Goal: Transaction & Acquisition: Purchase product/service

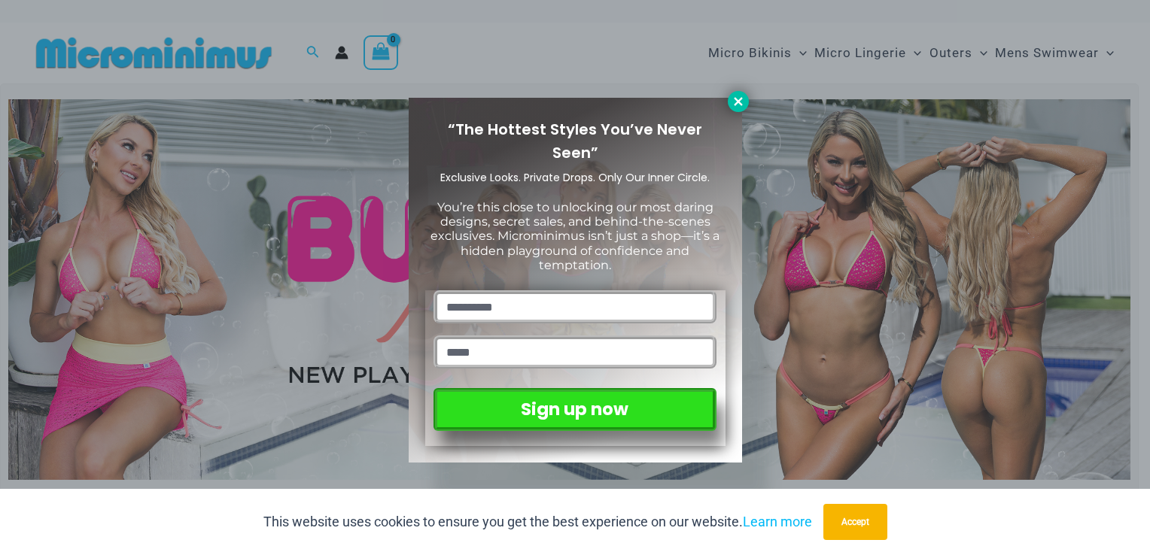
click at [737, 102] on icon at bounding box center [738, 101] width 8 height 8
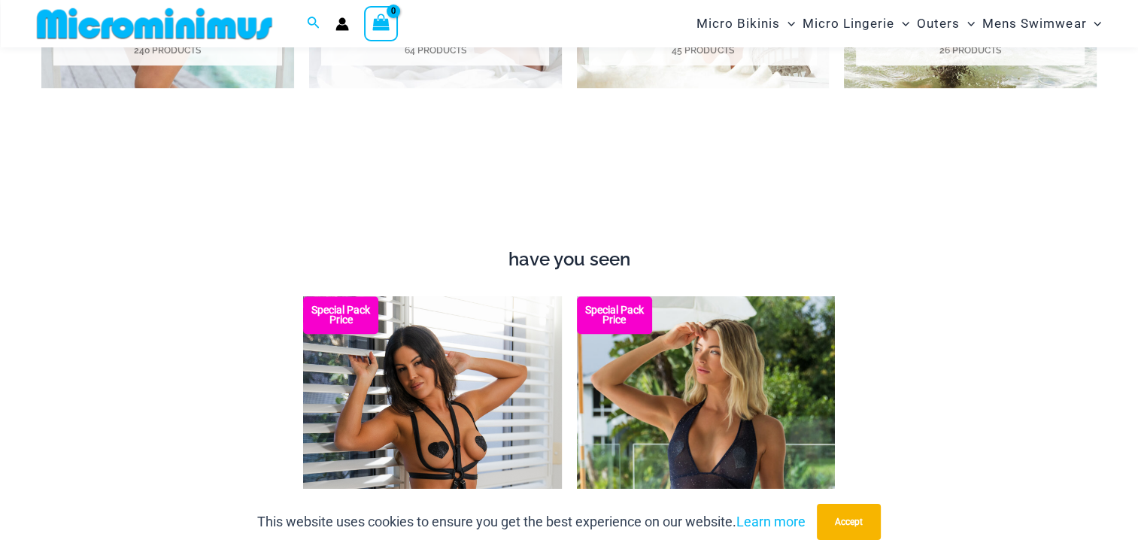
scroll to position [891, 0]
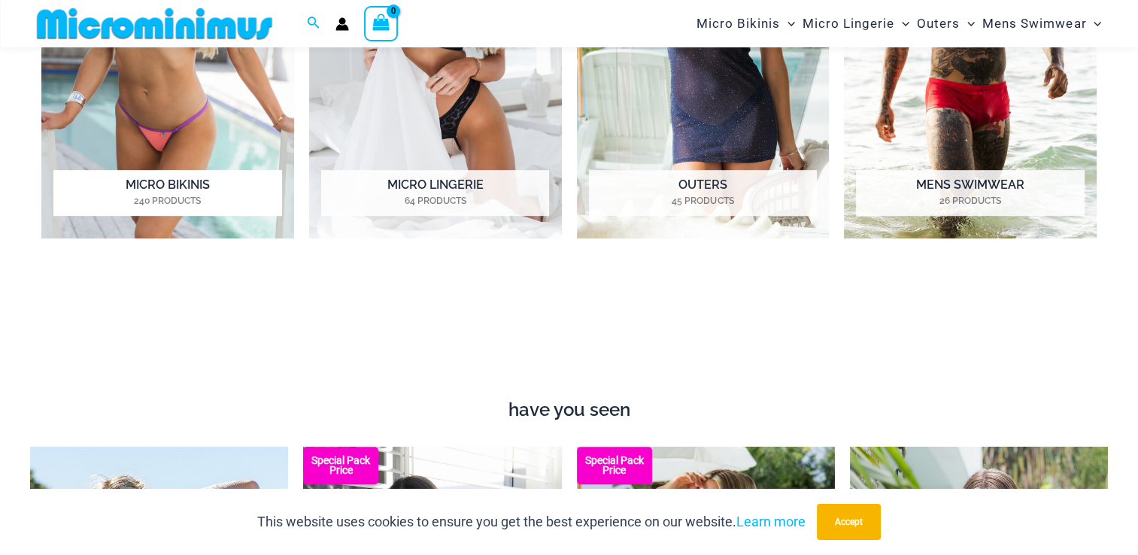
click at [162, 190] on h2 "Micro Bikinis 240 Products" at bounding box center [167, 193] width 228 height 47
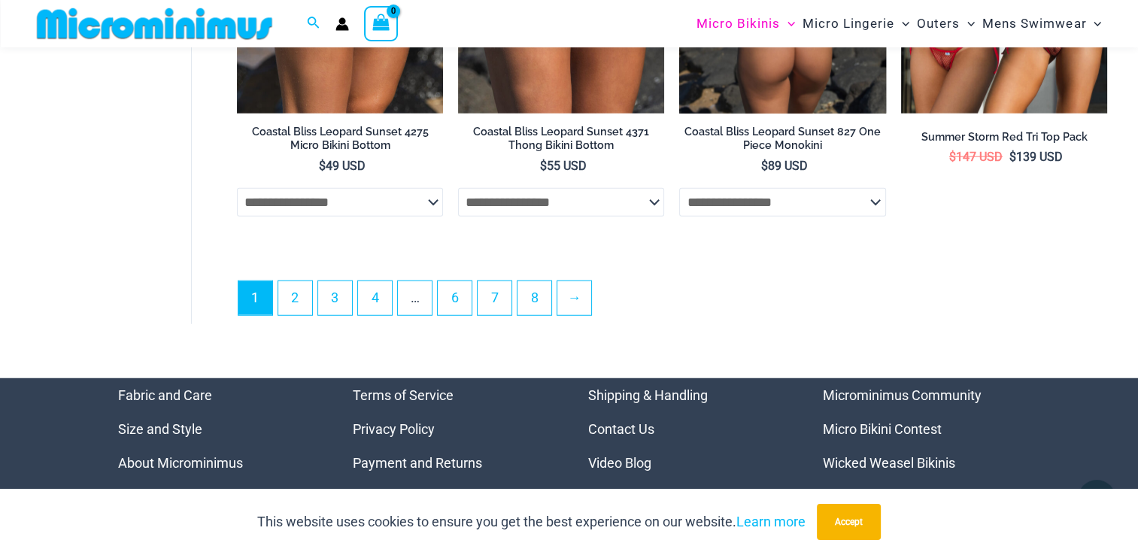
scroll to position [3905, 0]
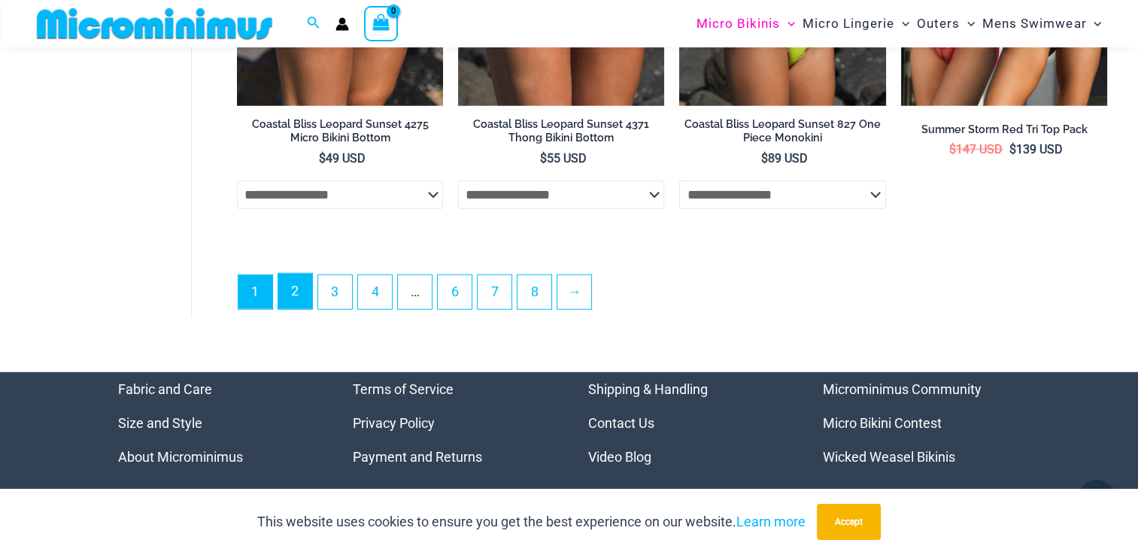
click at [307, 293] on link "2" at bounding box center [295, 291] width 34 height 35
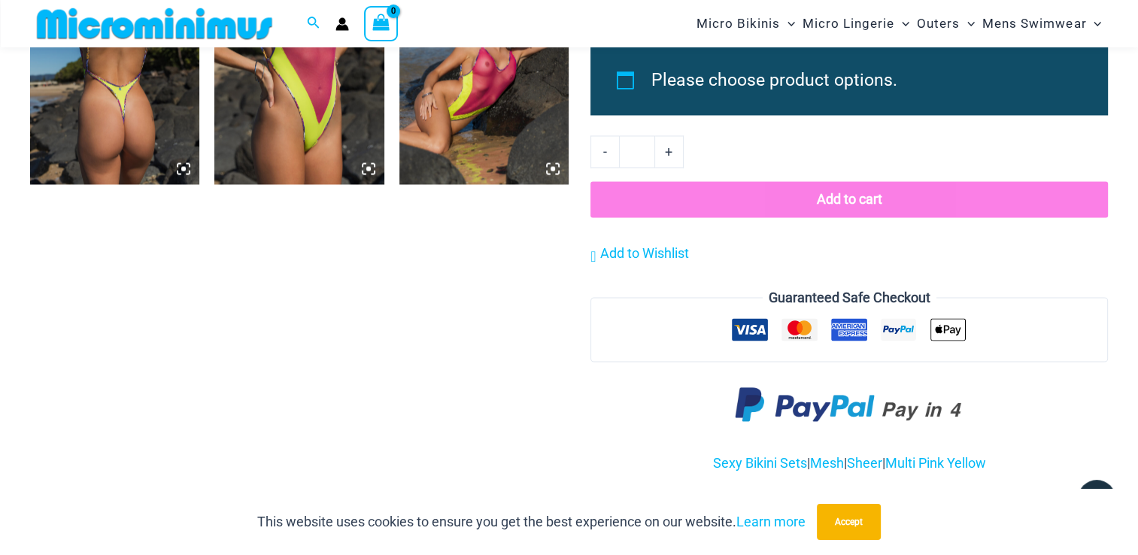
scroll to position [2465, 0]
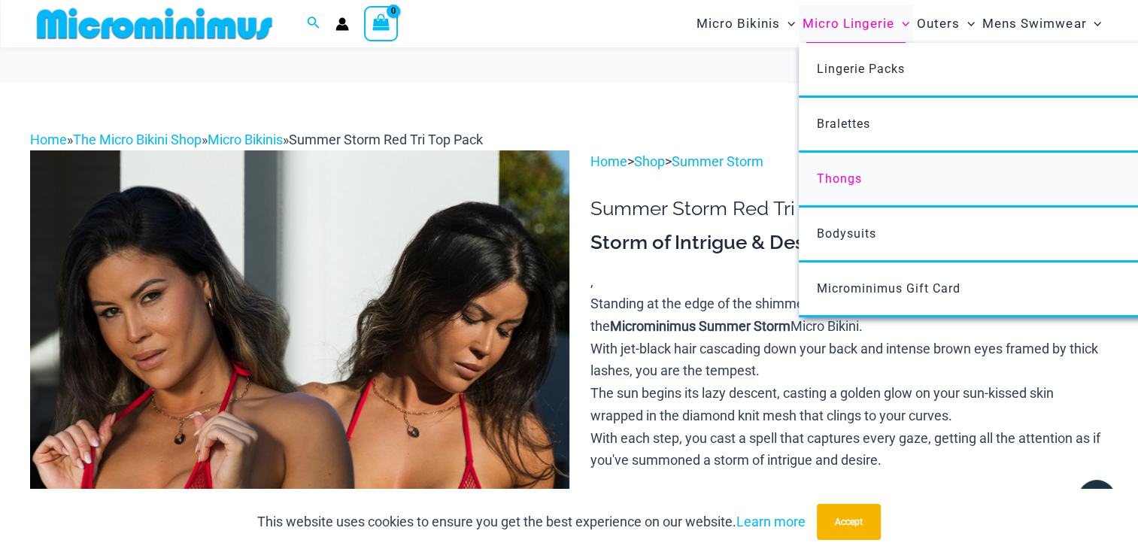
scroll to position [439, 0]
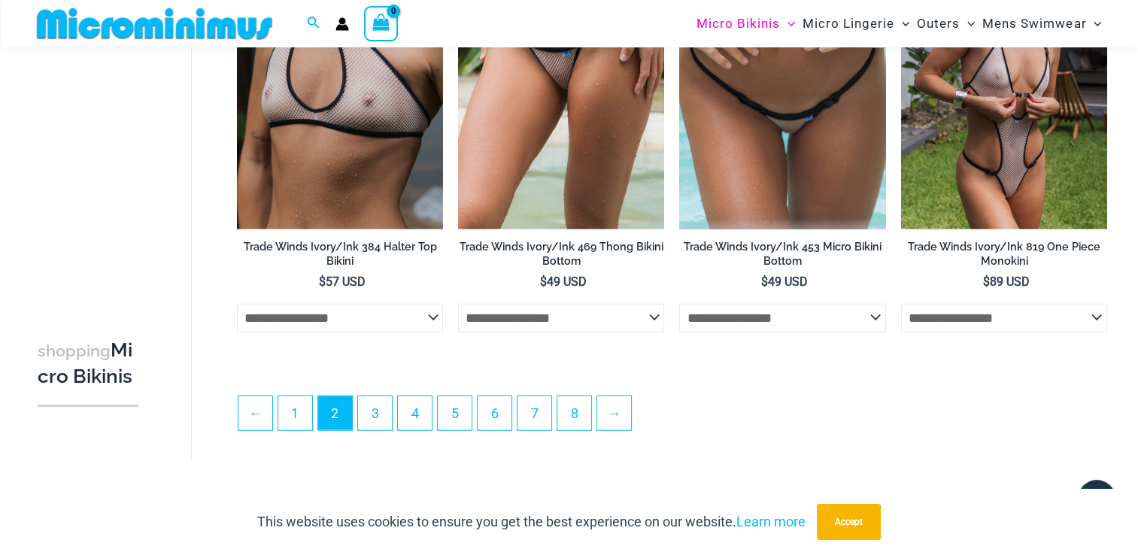
scroll to position [3753, 0]
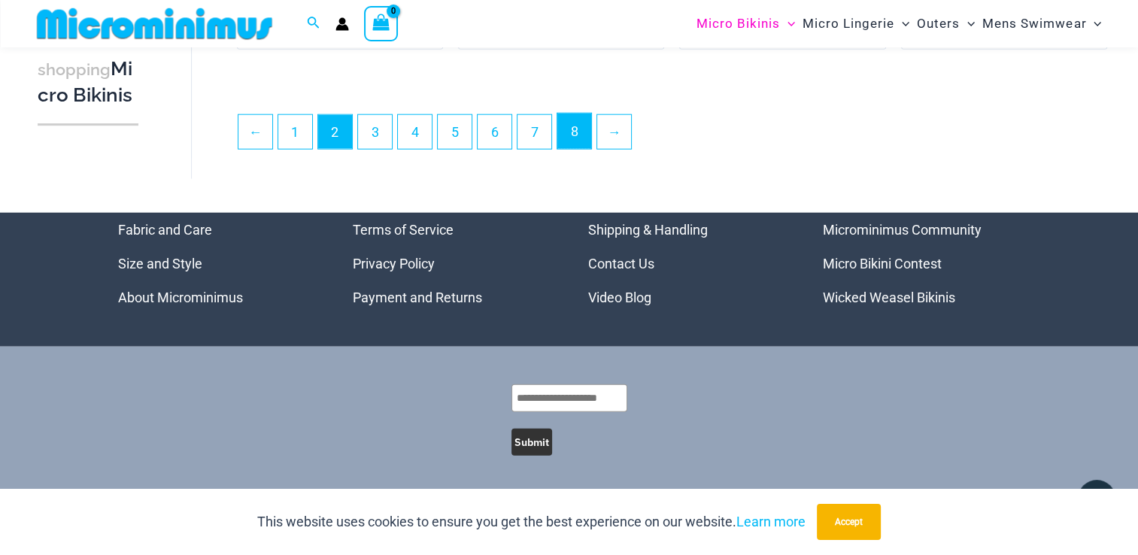
click at [580, 140] on link "8" at bounding box center [574, 131] width 34 height 35
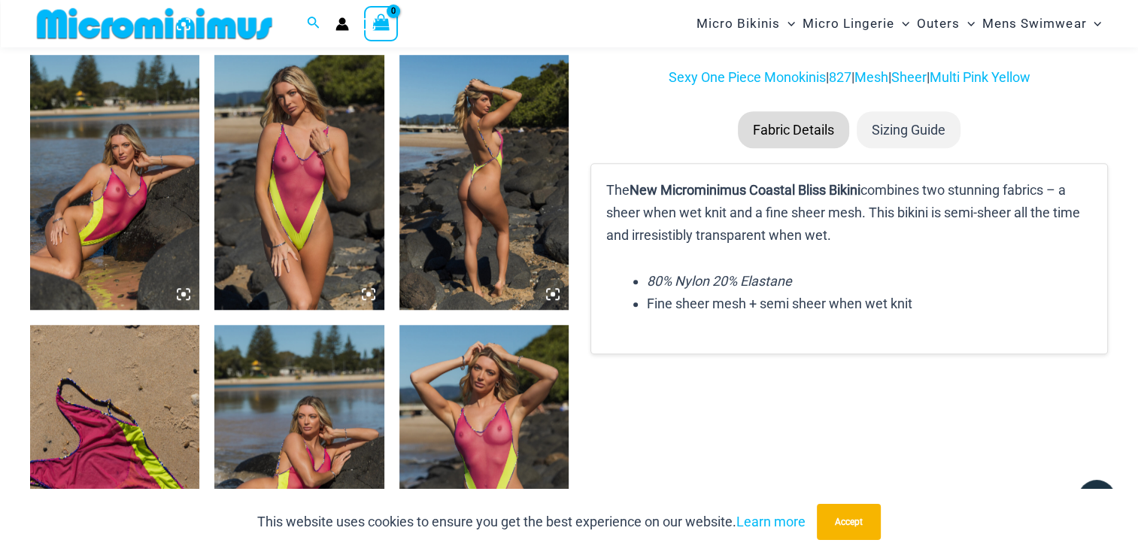
scroll to position [1266, 0]
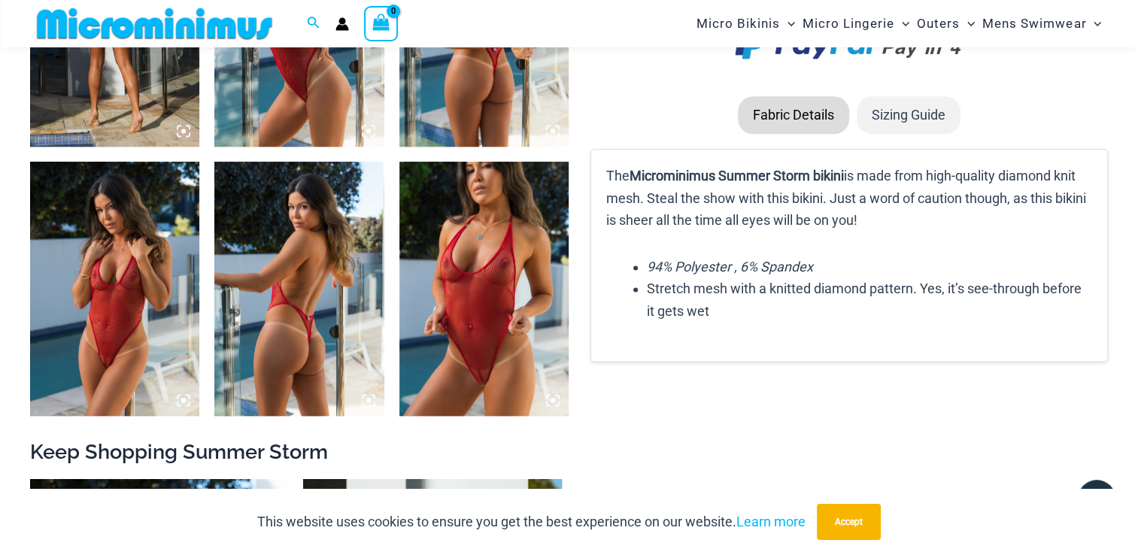
scroll to position [1867, 0]
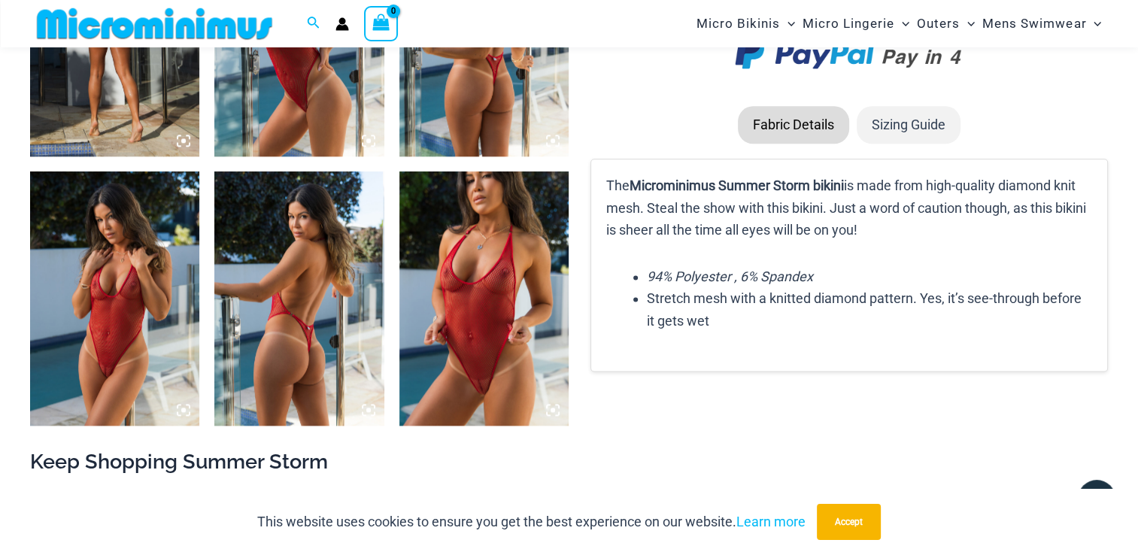
click at [470, 224] on img at bounding box center [483, 299] width 169 height 254
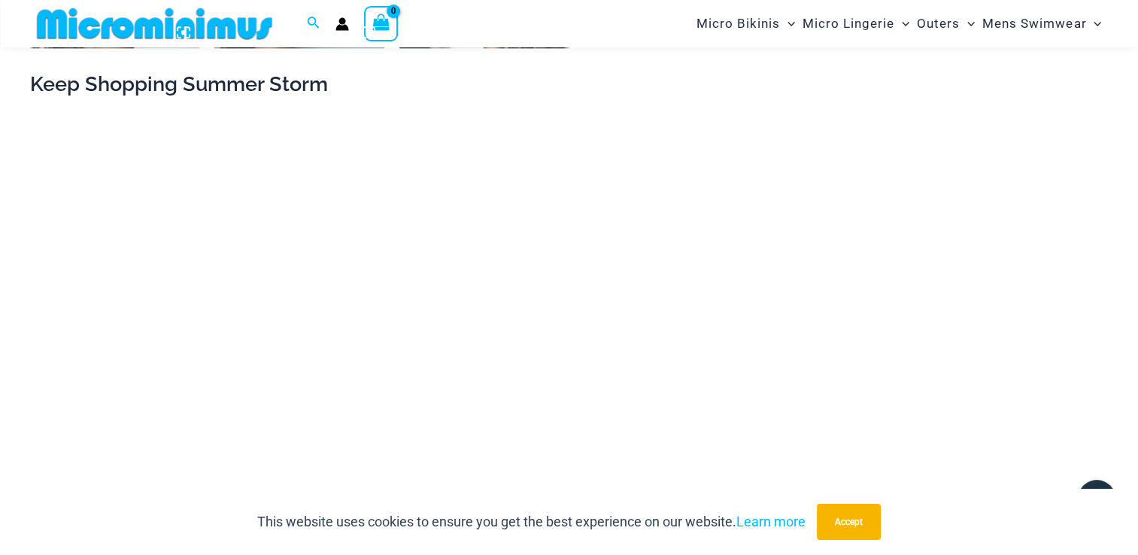
scroll to position [1792, 0]
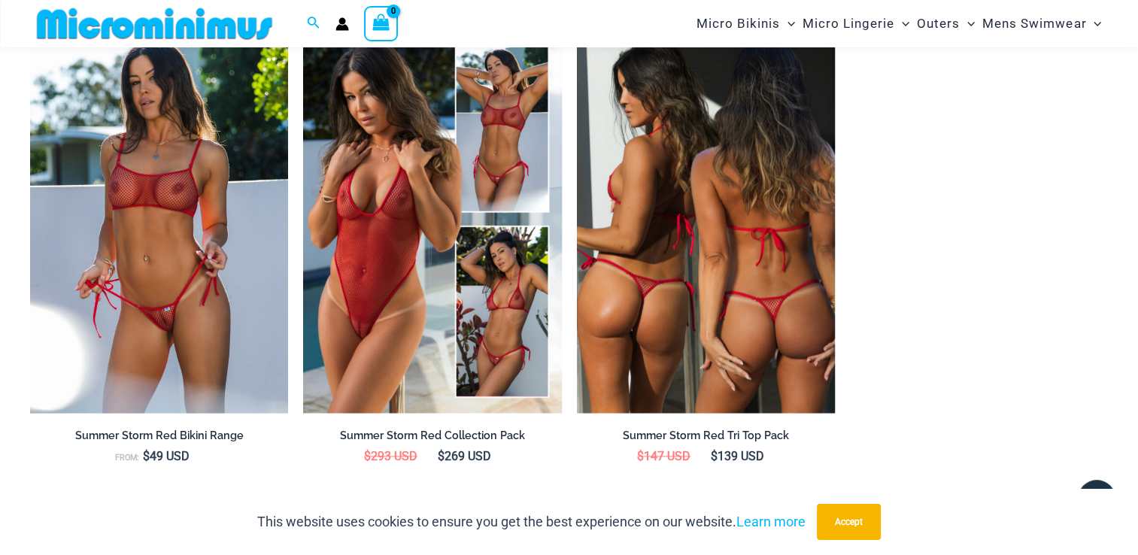
click at [810, 222] on img at bounding box center [706, 219] width 258 height 387
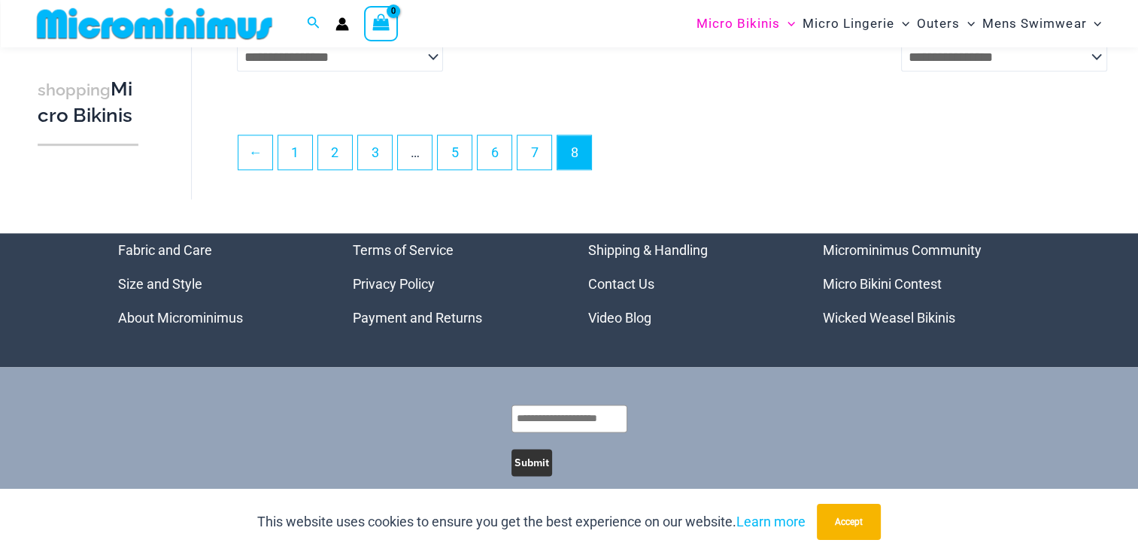
scroll to position [1909, 0]
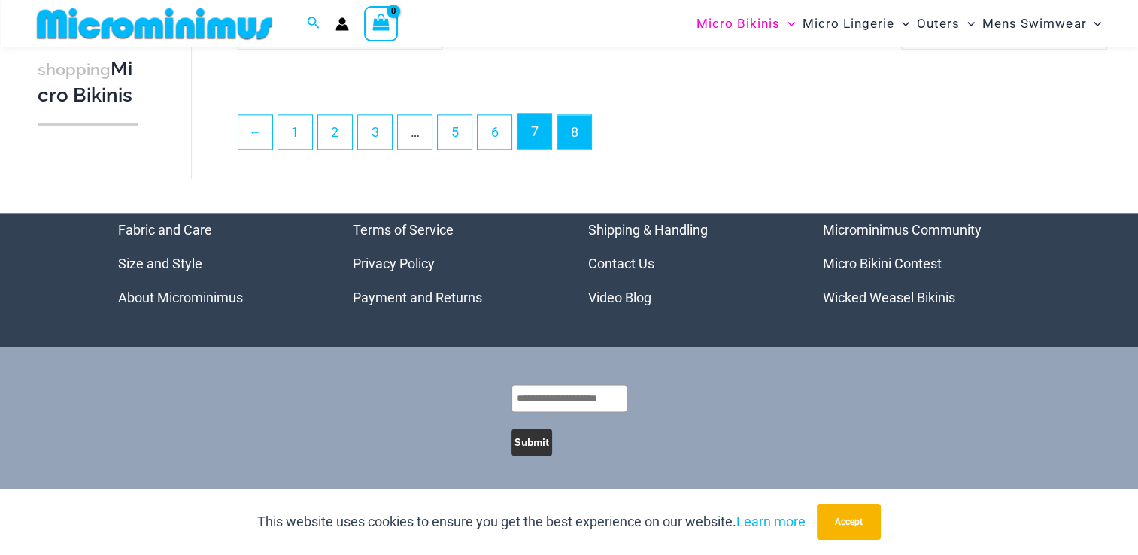
click at [528, 127] on link "7" at bounding box center [535, 131] width 34 height 35
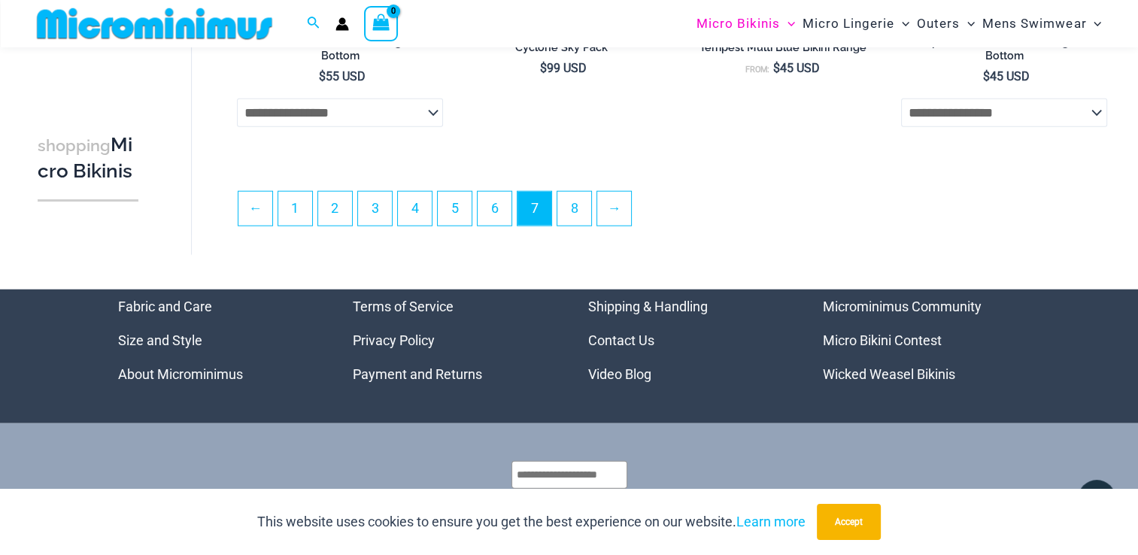
scroll to position [3687, 0]
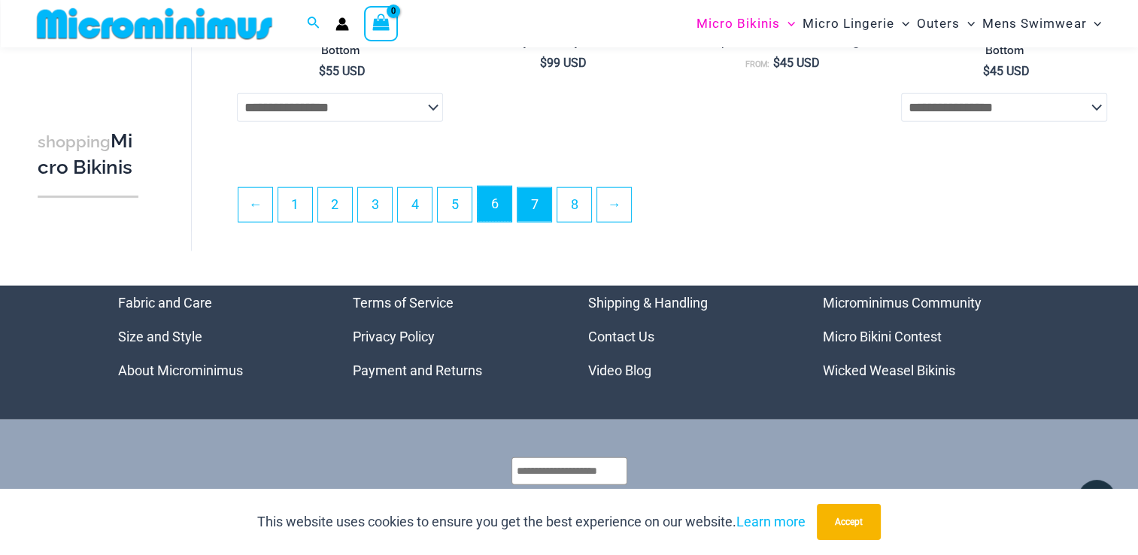
click at [506, 211] on link "6" at bounding box center [495, 204] width 34 height 35
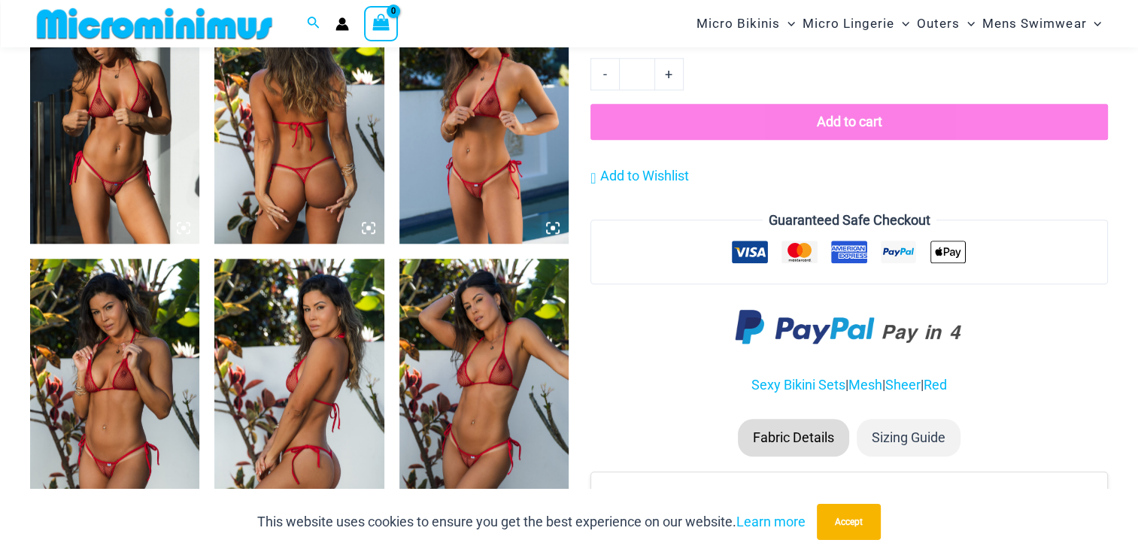
scroll to position [1641, 0]
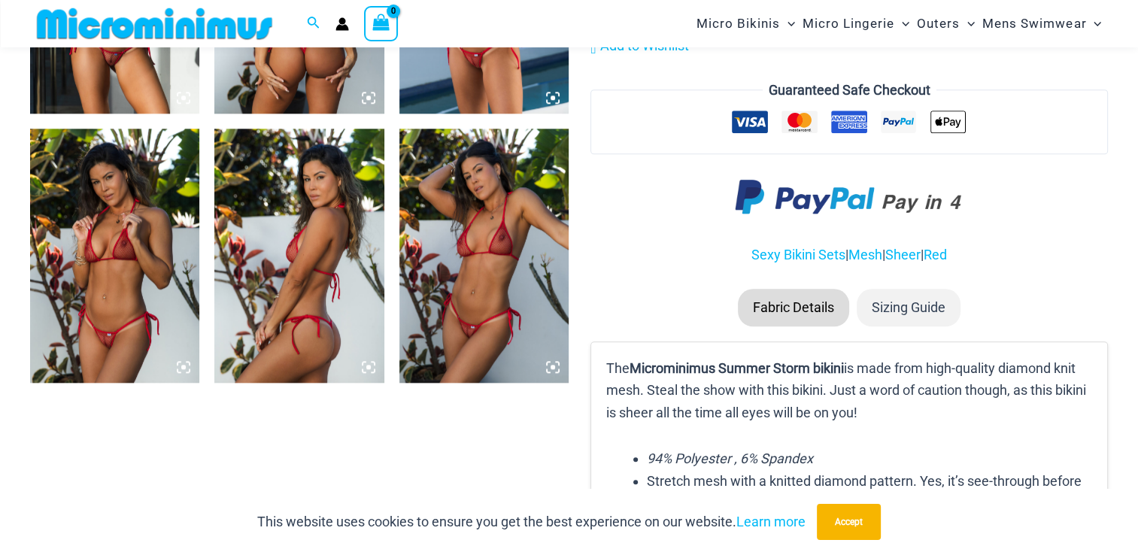
click at [474, 203] on img at bounding box center [483, 256] width 169 height 254
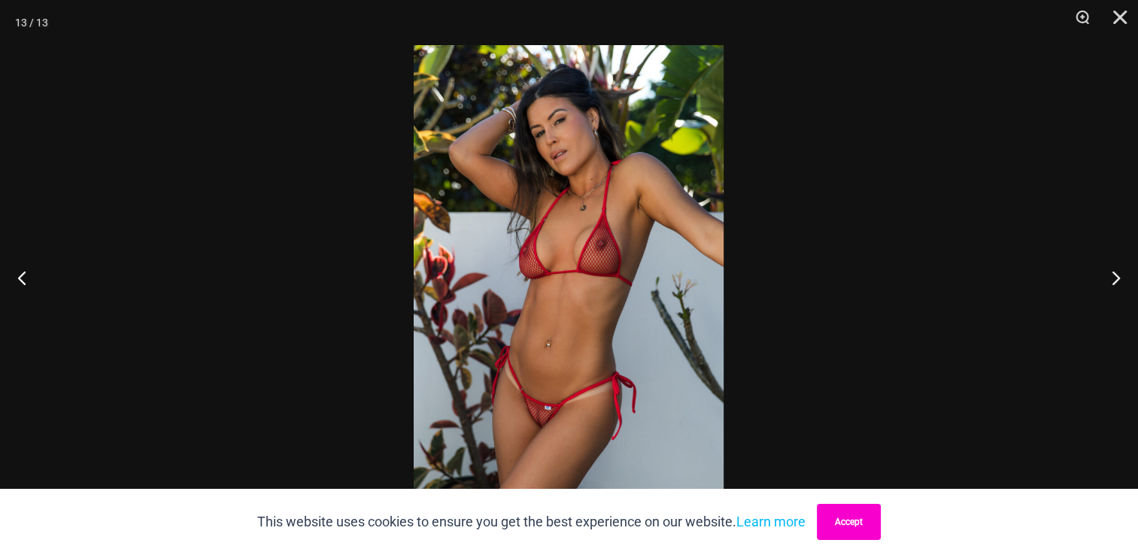
click at [836, 525] on button "Accept" at bounding box center [849, 522] width 64 height 36
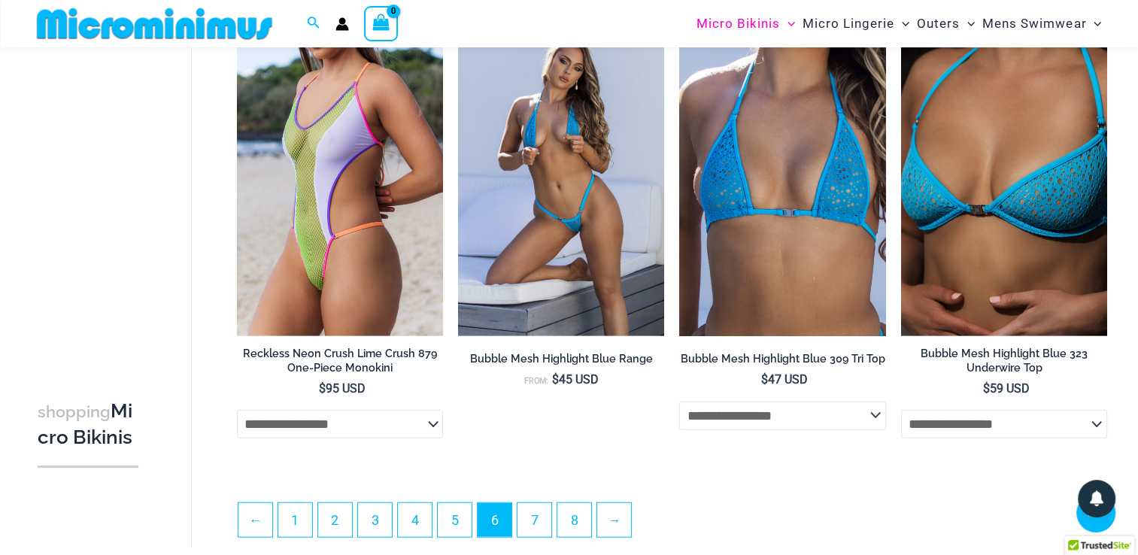
scroll to position [3772, 0]
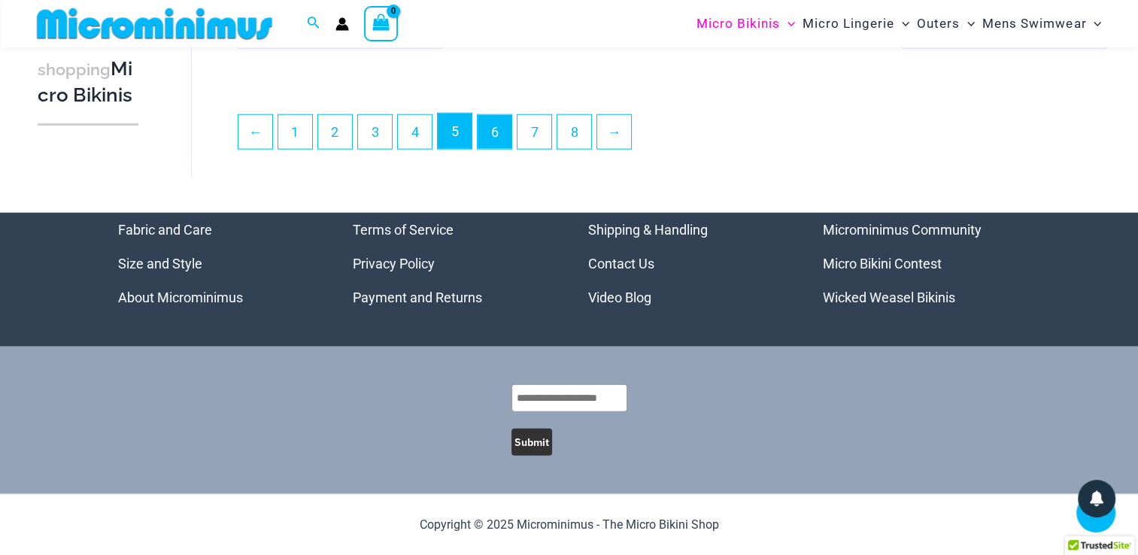
click at [454, 129] on link "5" at bounding box center [455, 131] width 34 height 35
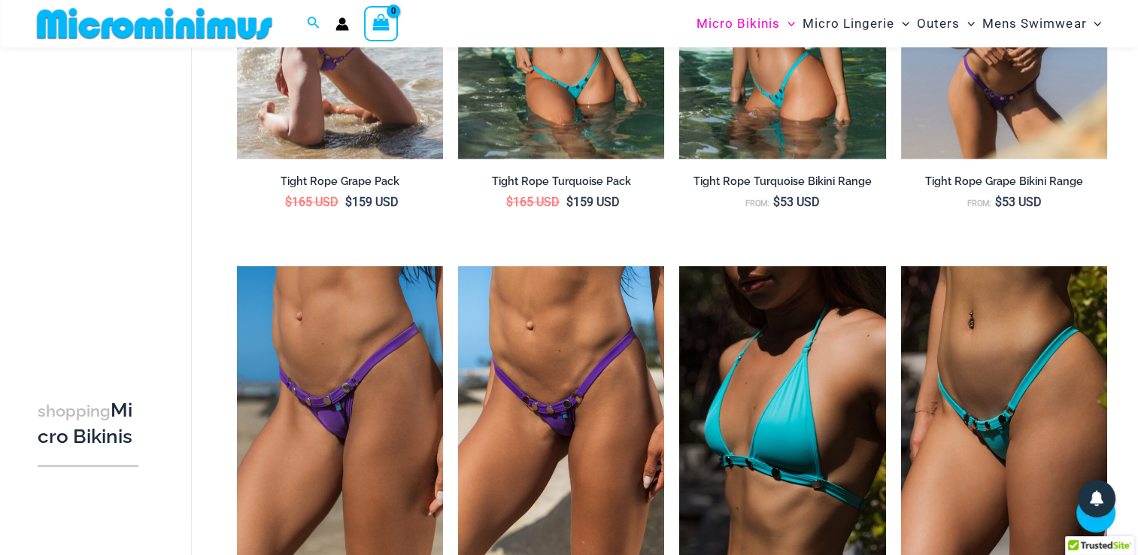
scroll to position [2168, 0]
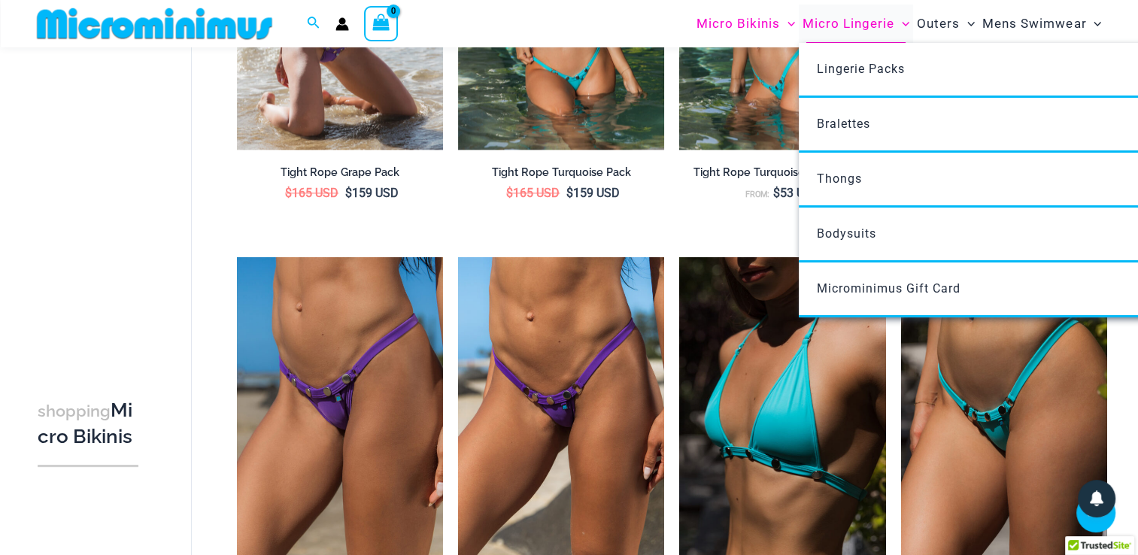
click at [873, 29] on span "Micro Lingerie" at bounding box center [849, 24] width 92 height 38
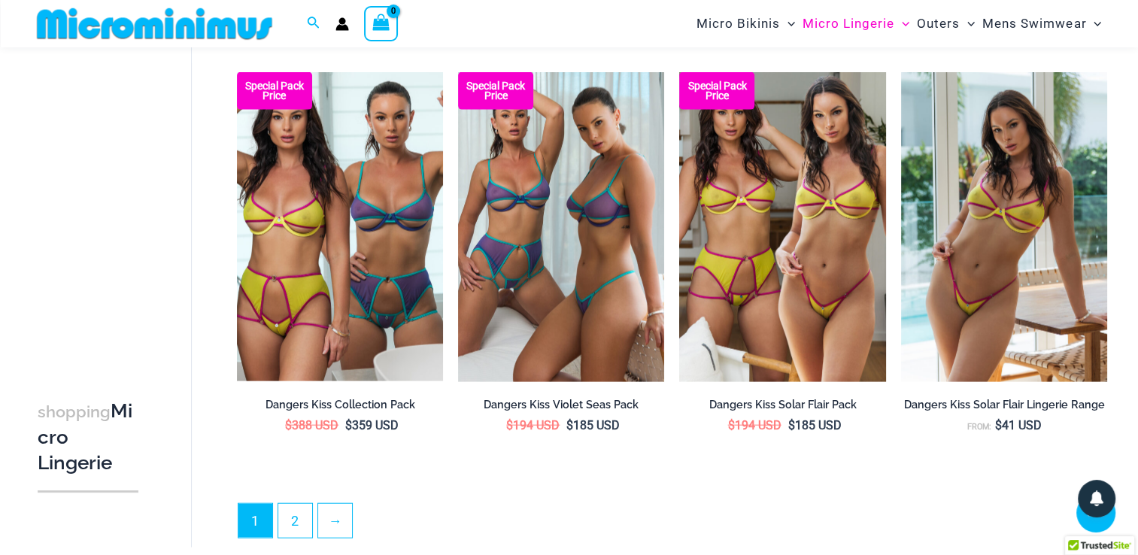
scroll to position [3602, 0]
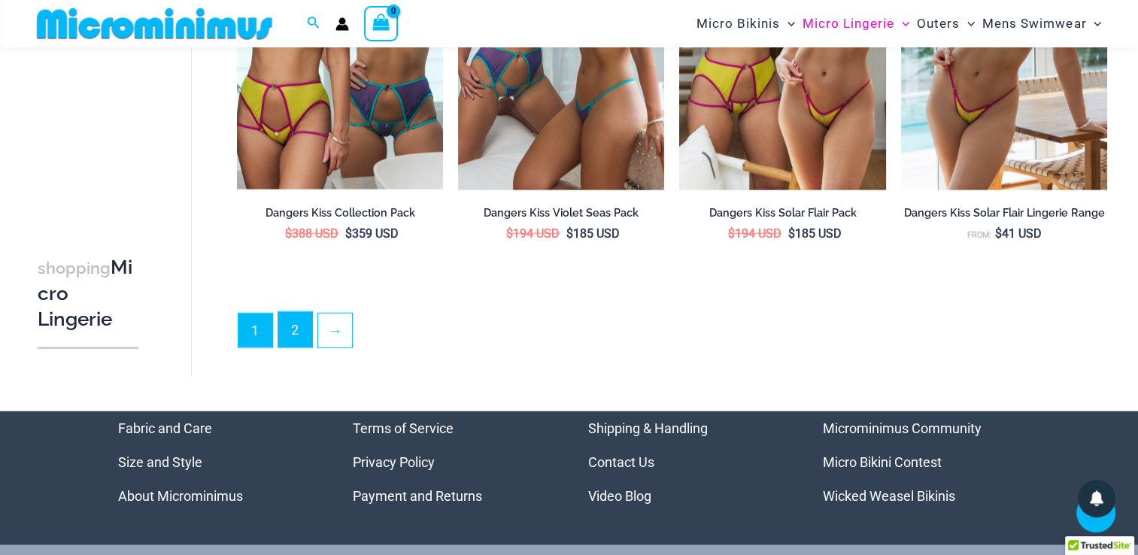
click at [281, 330] on link "2" at bounding box center [295, 329] width 34 height 35
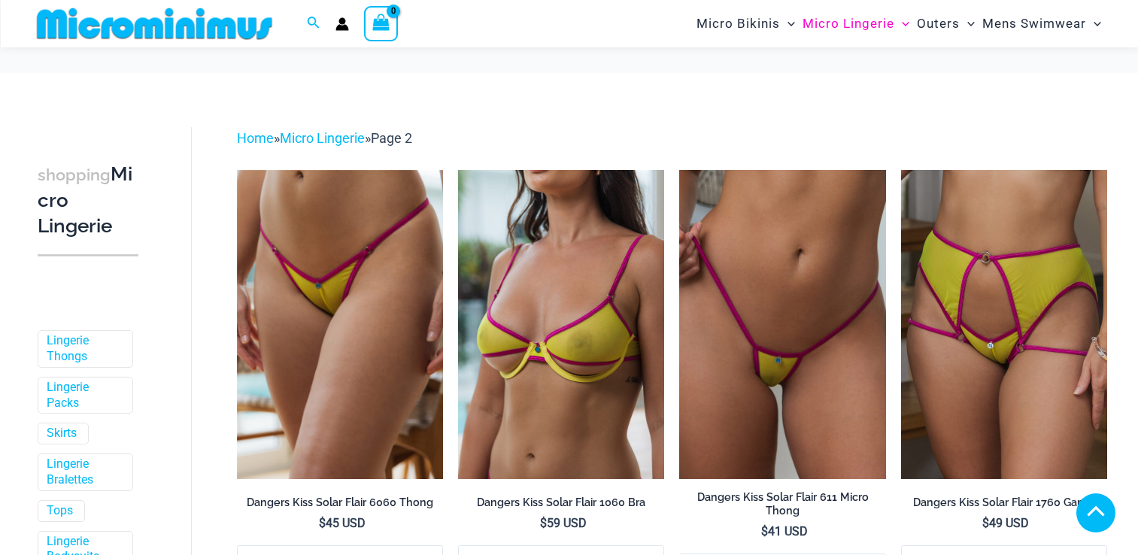
scroll to position [1047, 0]
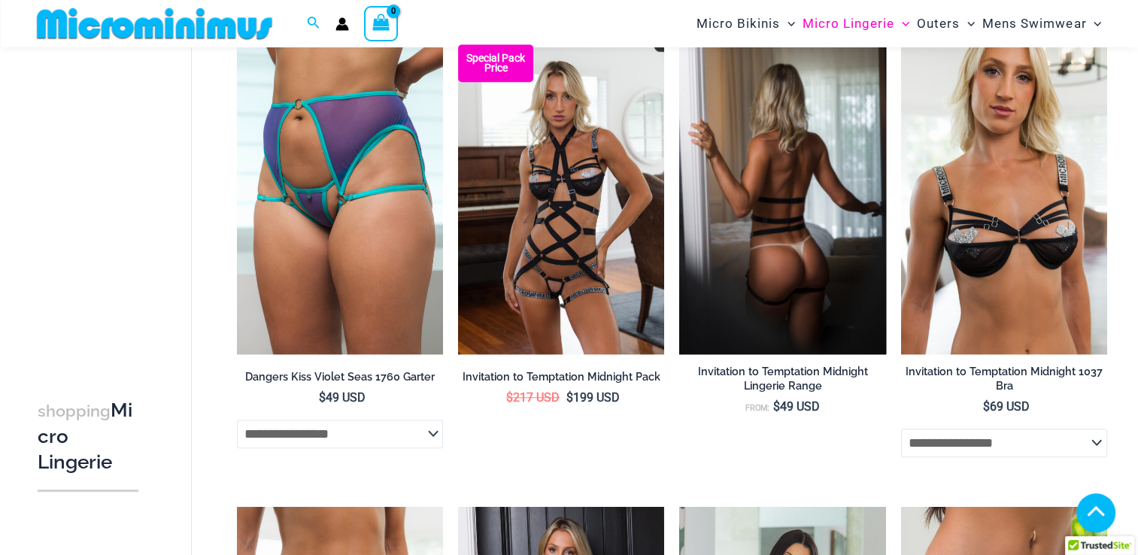
click at [788, 311] on img at bounding box center [782, 198] width 206 height 309
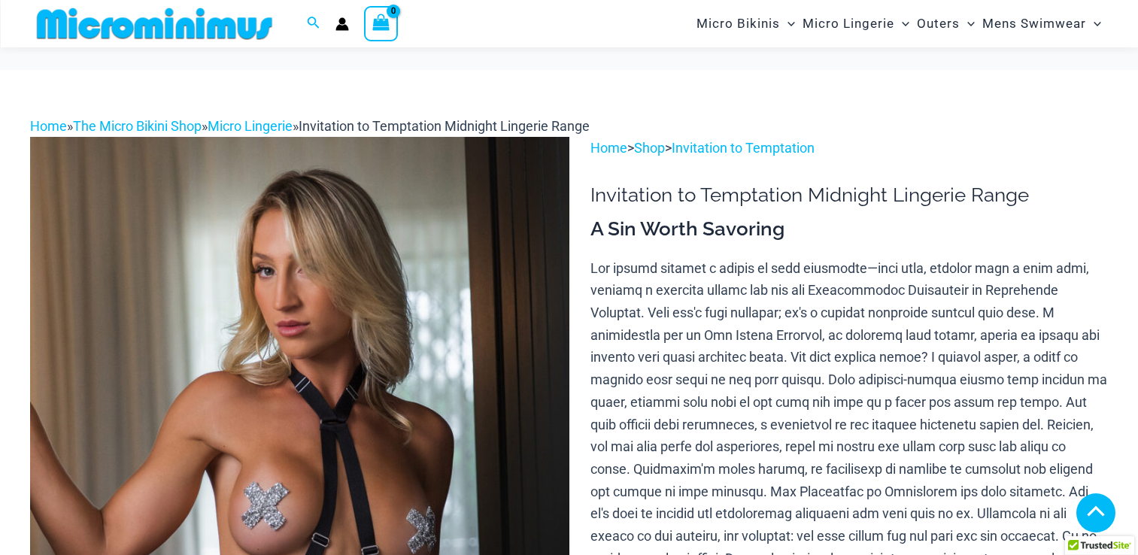
scroll to position [1189, 0]
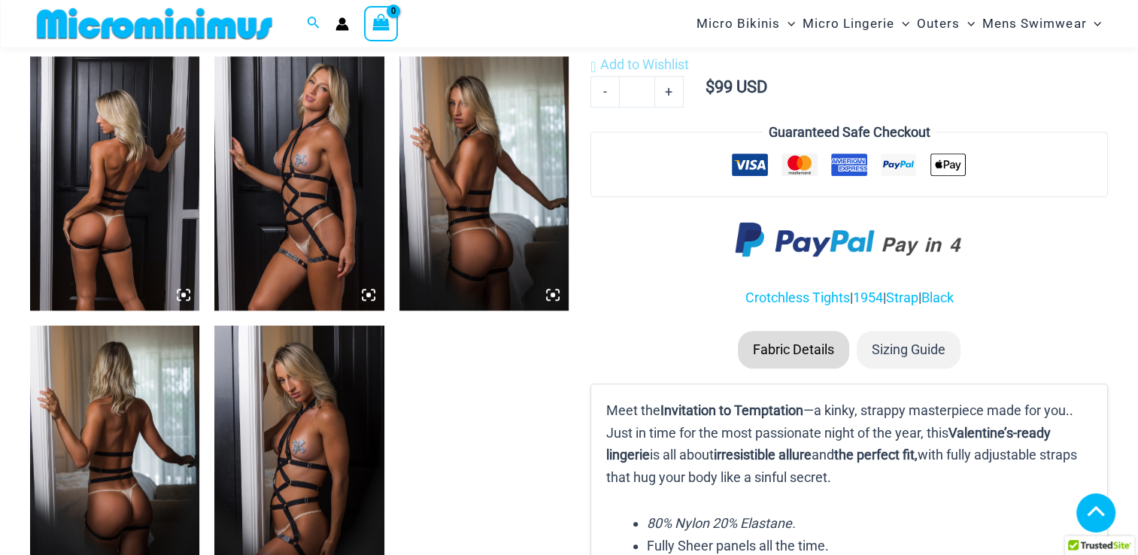
scroll to position [895, 0]
